Goal: Task Accomplishment & Management: Complete application form

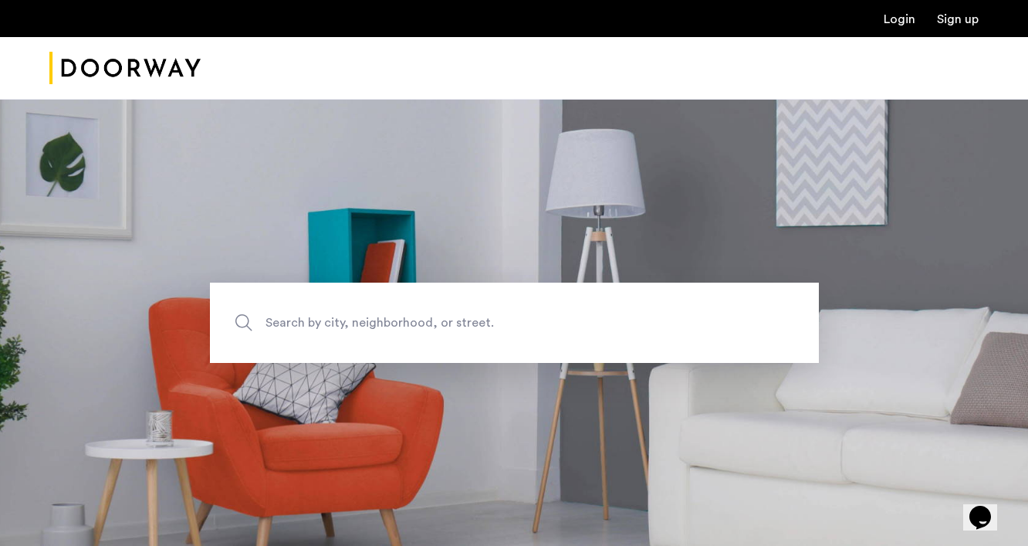
click at [422, 324] on span "Search by city, neighborhood, or street." at bounding box center [479, 322] width 426 height 21
click at [422, 324] on input "Search by city, neighborhood, or street." at bounding box center [514, 323] width 609 height 80
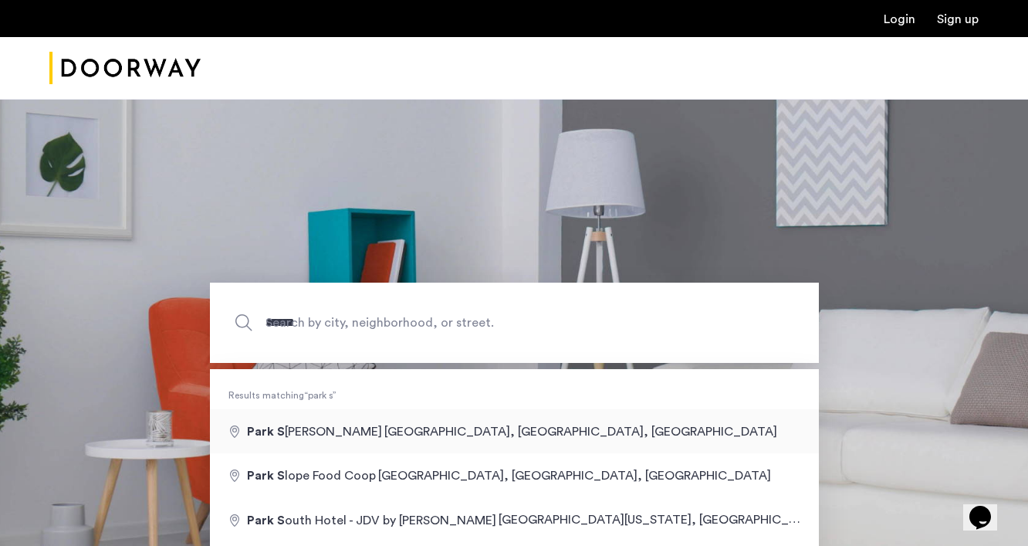
type input "**********"
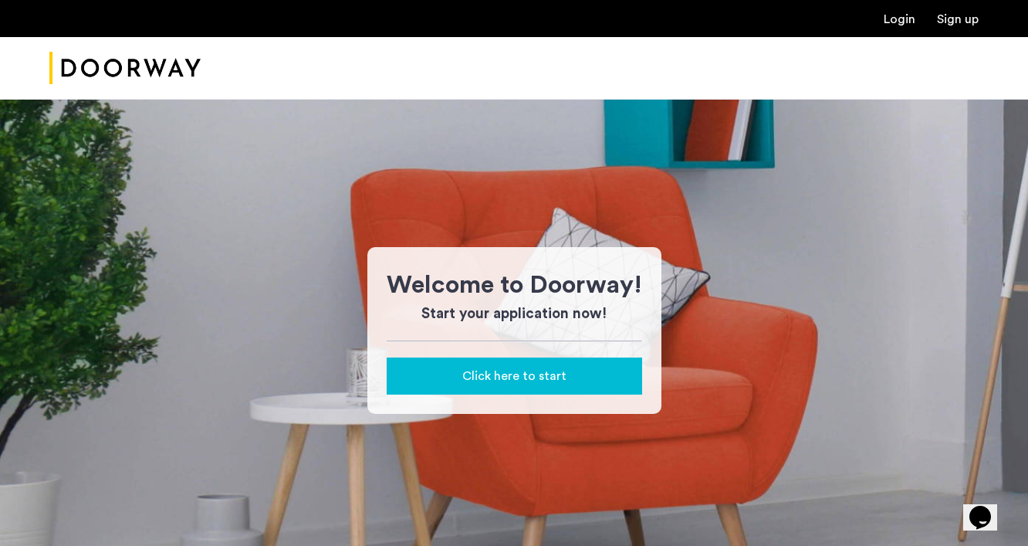
click at [530, 376] on span "Click here to start" at bounding box center [514, 376] width 104 height 19
